Goal: Task Accomplishment & Management: Manage account settings

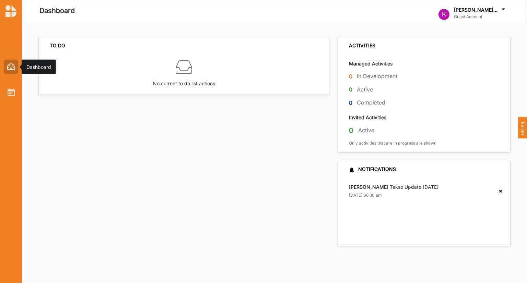
click at [8, 70] on div at bounding box center [11, 67] width 14 height 14
click at [12, 66] on img at bounding box center [11, 66] width 9 height 7
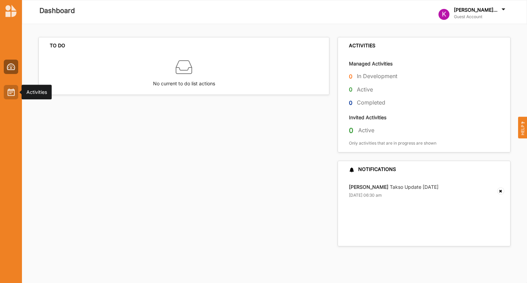
click at [8, 90] on img at bounding box center [11, 93] width 7 height 8
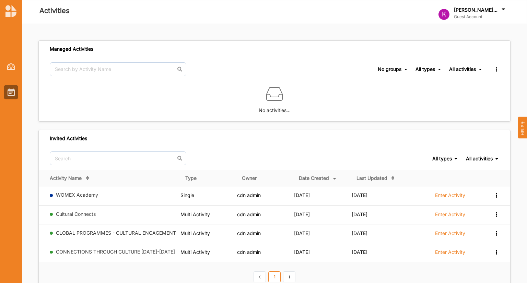
click at [12, 15] on img at bounding box center [10, 11] width 11 height 12
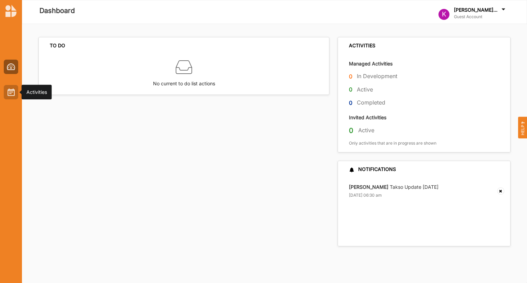
click at [12, 91] on img at bounding box center [11, 93] width 7 height 8
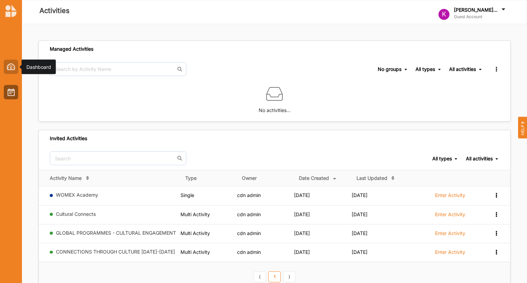
click at [13, 70] on img at bounding box center [11, 66] width 9 height 7
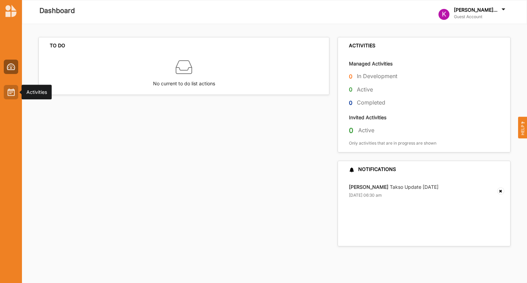
click at [8, 94] on img at bounding box center [11, 93] width 7 height 8
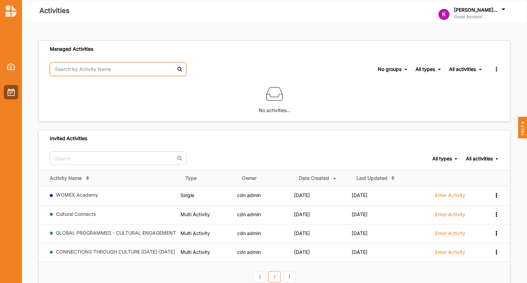
click at [91, 70] on input "text" at bounding box center [118, 69] width 137 height 14
click at [266, 106] on label "No activities…" at bounding box center [275, 108] width 32 height 12
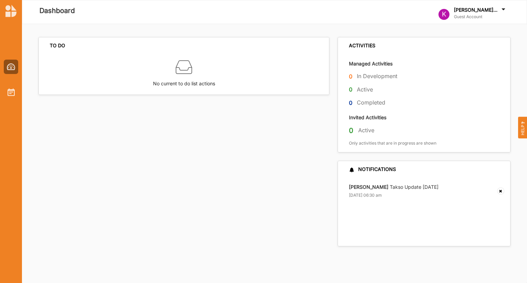
click at [502, 13] on icon at bounding box center [503, 11] width 7 height 8
click at [452, 62] on div "Log Out" at bounding box center [457, 62] width 26 height 6
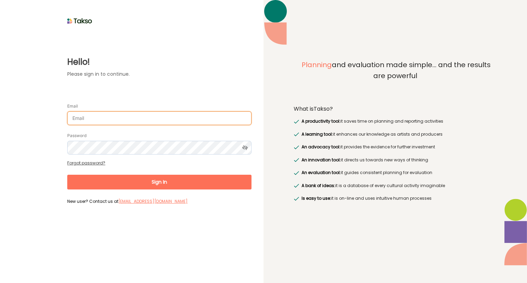
click at [110, 117] on input "Email" at bounding box center [159, 118] width 184 height 14
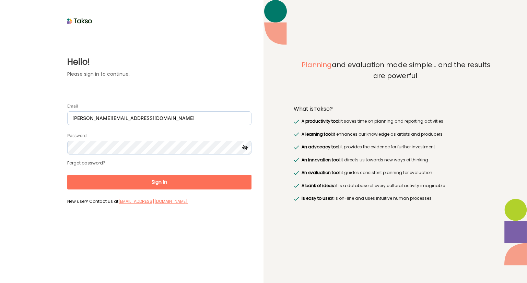
click at [247, 147] on icon at bounding box center [245, 148] width 13 height 14
click at [158, 183] on button "Sign In" at bounding box center [159, 182] width 184 height 15
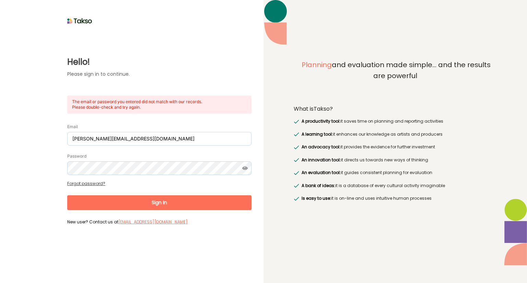
click at [156, 205] on button "Sign In" at bounding box center [159, 203] width 184 height 15
drag, startPoint x: 183, startPoint y: 139, endPoint x: 27, endPoint y: 129, distance: 155.7
click at [27, 129] on div "Hello! Please sign in to continue. The email or password you entered did not ma…" at bounding box center [131, 126] width 239 height 201
paste input "be"
click at [166, 157] on div "Password" at bounding box center [159, 164] width 184 height 23
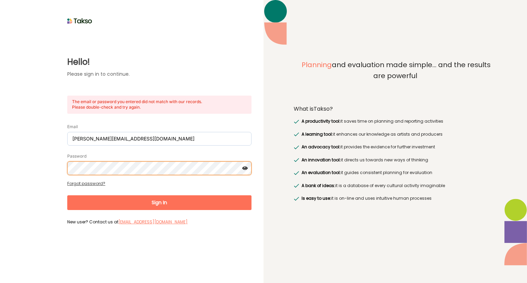
click at [37, 164] on div "Hello! Please sign in to continue. The email or password you entered did not ma…" at bounding box center [131, 126] width 239 height 201
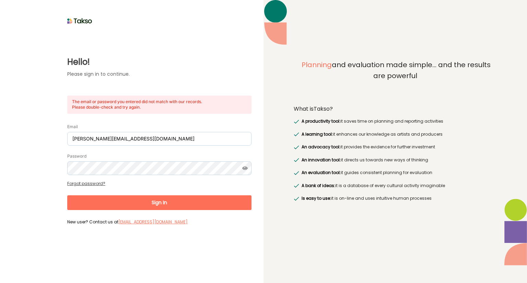
click at [155, 204] on button "Sign In" at bounding box center [159, 203] width 184 height 15
click at [160, 206] on button "Sign In" at bounding box center [159, 203] width 184 height 15
drag, startPoint x: 183, startPoint y: 140, endPoint x: 0, endPoint y: 128, distance: 182.9
click at [0, 128] on div "Hello! Please sign in to continue. The email or password you entered did not ma…" at bounding box center [131, 141] width 263 height 283
paste input "joris.janssens"
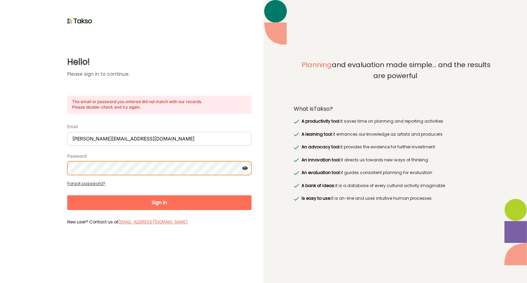
click at [0, 143] on div "Hello! Please sign in to continue. The email or password you entered did not ma…" at bounding box center [131, 141] width 263 height 283
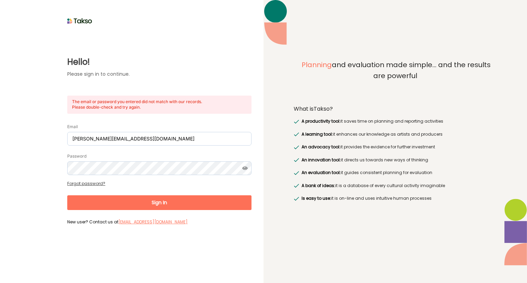
click at [131, 202] on button "Sign In" at bounding box center [159, 203] width 184 height 15
click at [163, 205] on button "Sign In" at bounding box center [159, 203] width 184 height 15
drag, startPoint x: 155, startPoint y: 138, endPoint x: 31, endPoint y: 123, distance: 125.7
click at [31, 123] on div "Hello! Please sign in to continue. The email or password you entered did not ma…" at bounding box center [131, 126] width 239 height 201
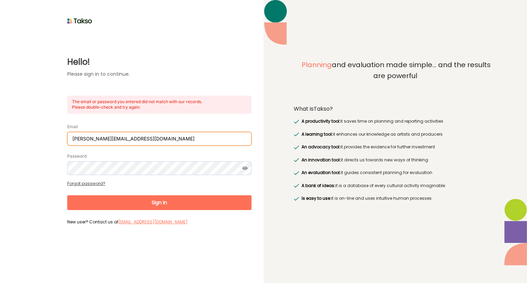
click at [162, 140] on input "joris.janssens@ideaconsult.be" at bounding box center [159, 139] width 184 height 14
drag, startPoint x: 162, startPoint y: 138, endPoint x: 19, endPoint y: 131, distance: 142.5
click at [19, 131] on div "Hello! Please sign in to continue. The email or password you entered did not ma…" at bounding box center [131, 126] width 239 height 201
paste input "isabelle.devoldere"
type input "isabelle.devoldere@ideaconsult.be"
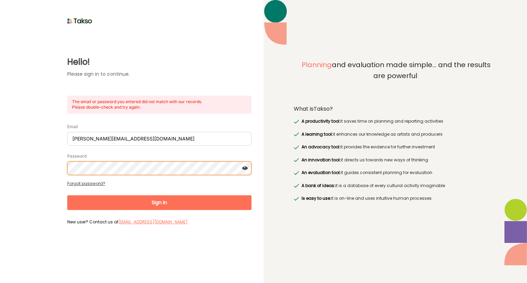
click at [31, 161] on div "Hello! Please sign in to continue. The email or password you entered did not ma…" at bounding box center [131, 126] width 239 height 201
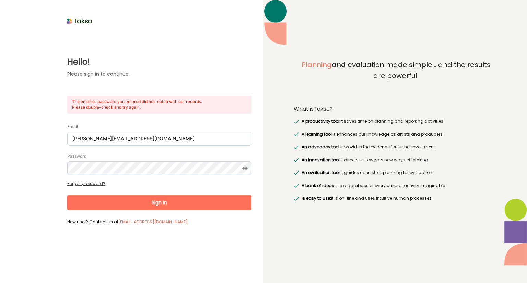
click at [150, 205] on button "Sign In" at bounding box center [159, 203] width 184 height 15
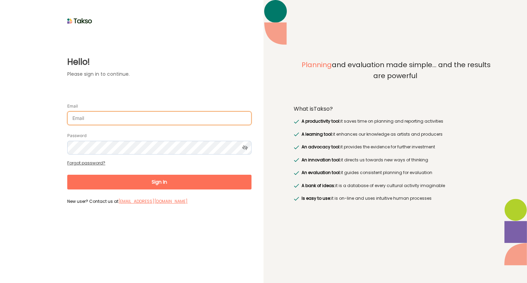
click at [137, 119] on input "Email" at bounding box center [159, 118] width 184 height 14
type input "[EMAIL_ADDRESS][DOMAIN_NAME]"
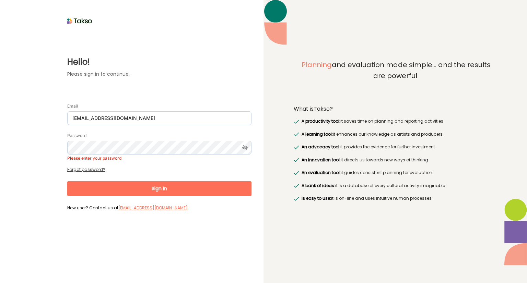
click at [138, 139] on div "Password Please enter your password" at bounding box center [159, 146] width 184 height 29
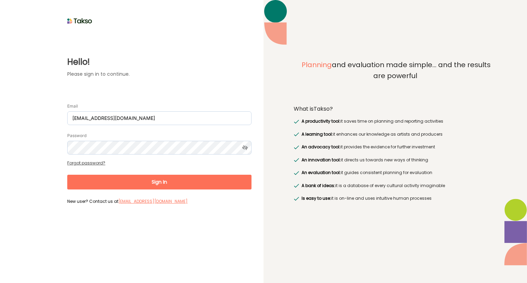
click at [156, 183] on button "Sign In" at bounding box center [159, 182] width 184 height 15
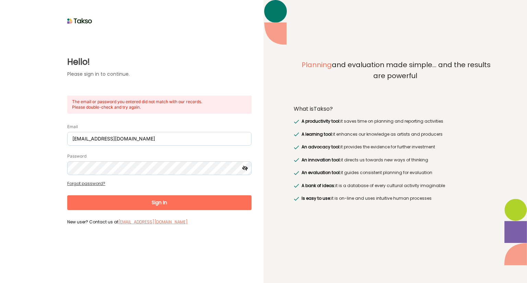
click at [244, 168] on icon at bounding box center [245, 169] width 13 height 14
